Goal: Find specific page/section: Find specific page/section

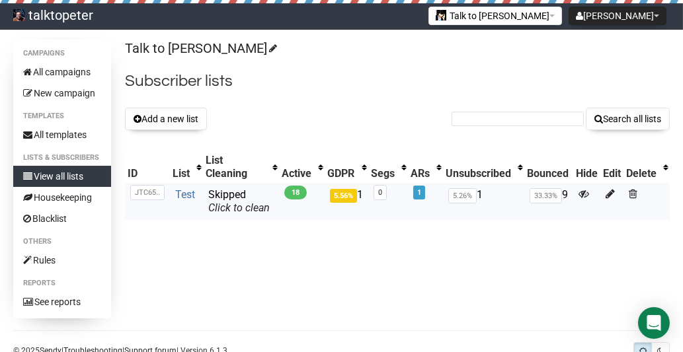
click at [182, 190] on link "Test" at bounding box center [185, 194] width 20 height 13
click at [181, 192] on link "Test" at bounding box center [185, 194] width 20 height 13
click at [175, 171] on div "List" at bounding box center [181, 173] width 17 height 13
click at [183, 192] on link "Test" at bounding box center [185, 195] width 20 height 13
click at [180, 196] on link "Test" at bounding box center [185, 195] width 20 height 13
